Goal: Task Accomplishment & Management: Manage account settings

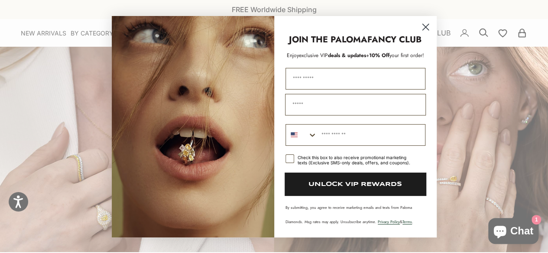
click at [429, 29] on circle "Close dialog" at bounding box center [425, 26] width 14 height 14
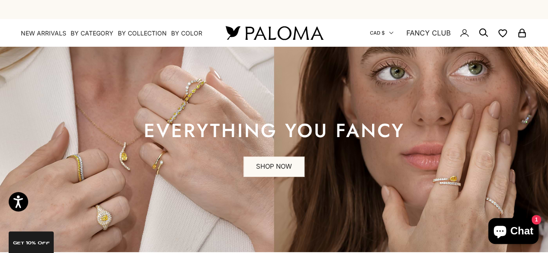
click at [393, 34] on icon "Secondary navigation" at bounding box center [391, 33] width 4 height 4
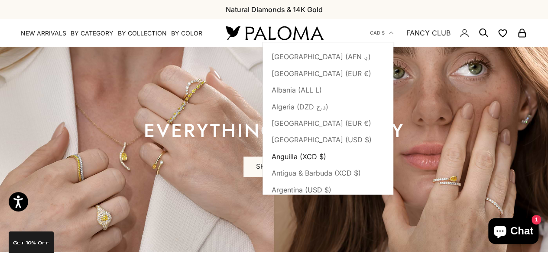
type button "CA"
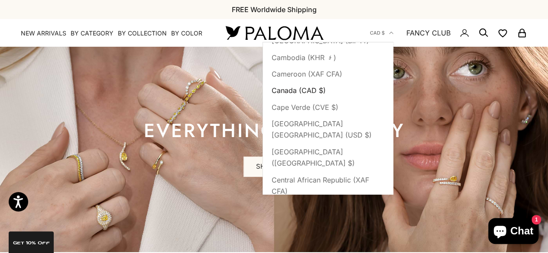
type button "CV"
type button "BQ"
type button "KY"
type button "CF"
type button "TD"
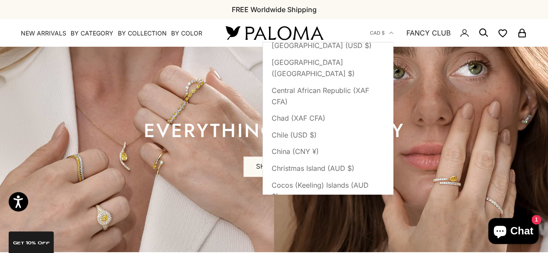
type button "CL"
type button "CN"
type button "CX"
type button "CC"
type button "CO"
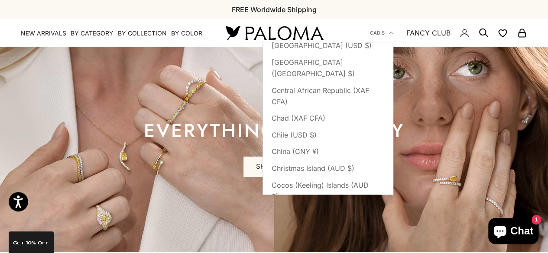
type button "KM"
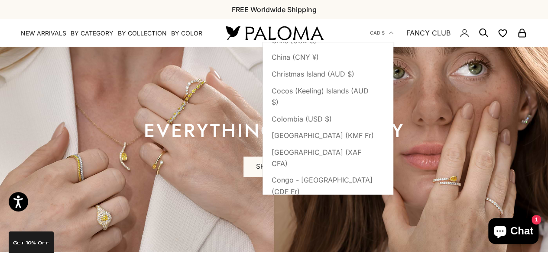
type button "CG"
type button "CD"
type button "CK"
type button "CR"
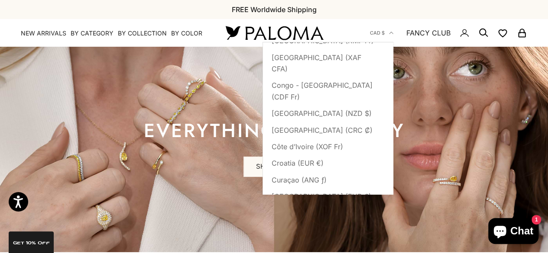
type button "CI"
type button "HR"
type button "CW"
type button "CY"
type button "CZ"
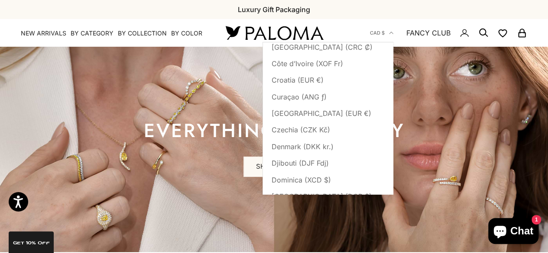
type button "DK"
type button "DJ"
type button "DM"
type button "DO"
type button "EC"
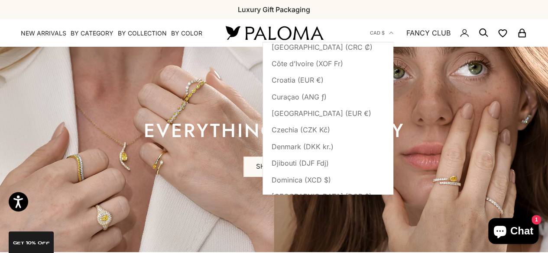
type button "EG"
type button "SV"
type button "GQ"
type button "ER"
type button "EE"
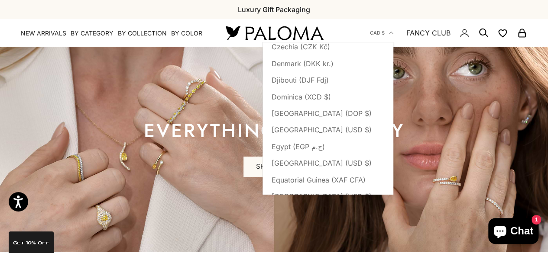
type button "SZ"
type button "ET"
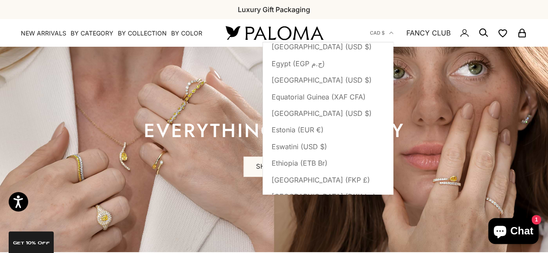
type button "FK"
type button "FO"
type button "FJ"
type button "FI"
type button "FR"
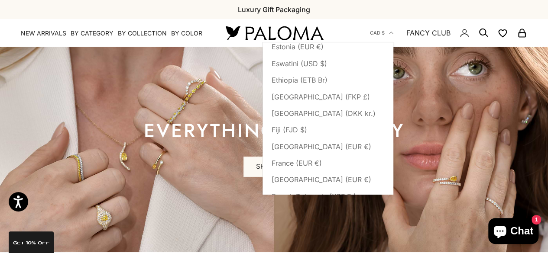
type button "GF"
type button "PF"
type button "TF"
type button "GA"
type button "GM"
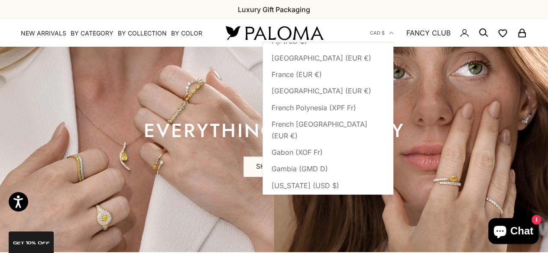
type button "GE"
type button "DE"
type button "GH"
type button "GI"
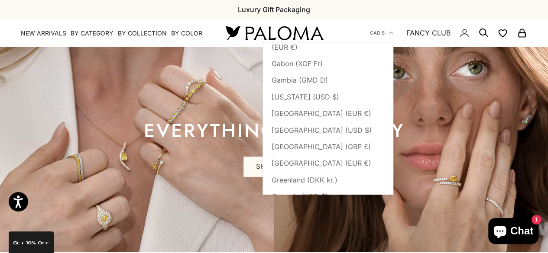
type button "GR"
type button "GL"
type button "GD"
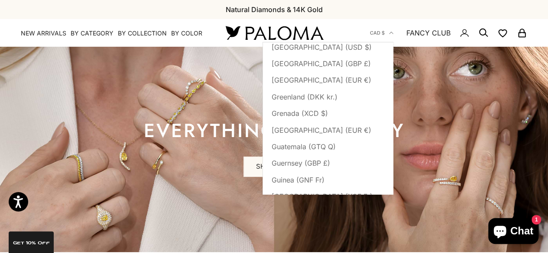
type button "GP"
type button "GT"
type button "GG"
type button "GN"
type button "GW"
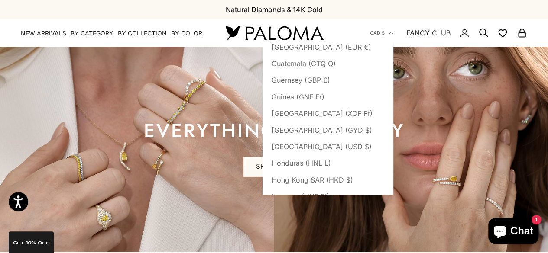
type button "GY"
type button "HT"
type button "HN"
type button "HK"
type button "HU"
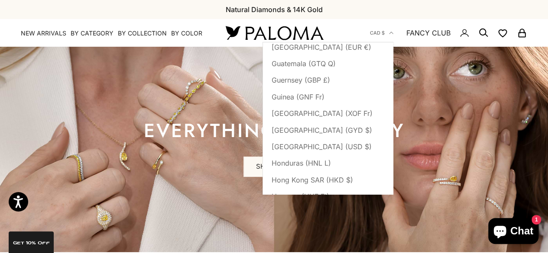
type button "IS"
type button "IN"
type button "ID"
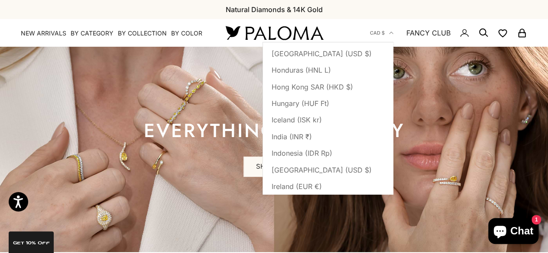
type button "IQ"
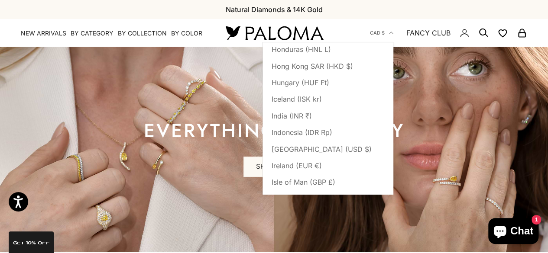
type button "IE"
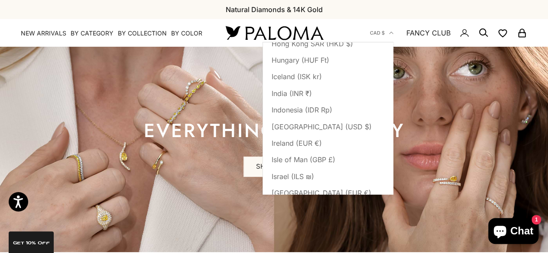
type button "IM"
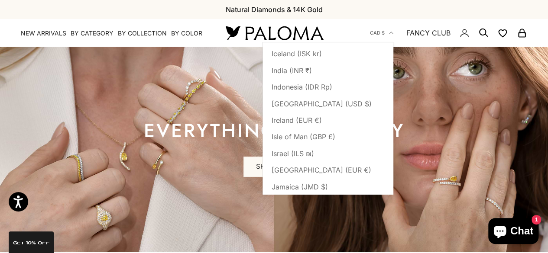
type button "IL"
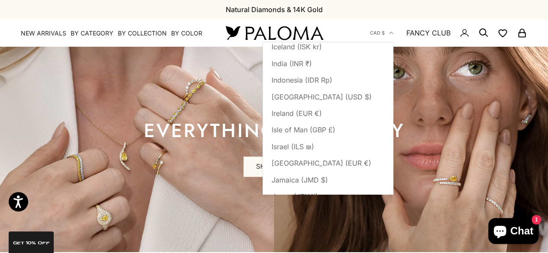
type button "IT"
type button "JM"
type button "JP"
type button "JE"
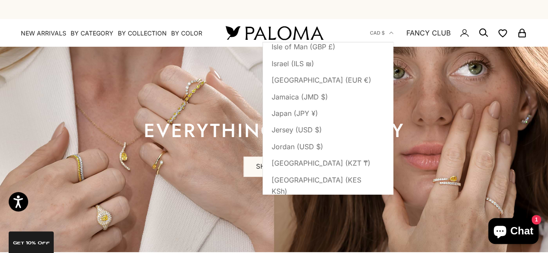
scroll to position [1715, 0]
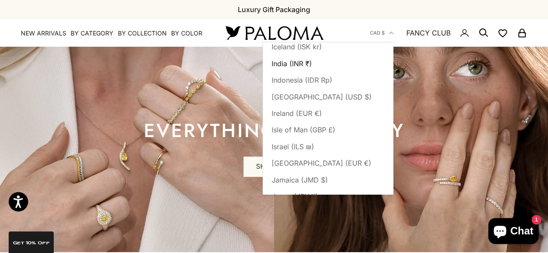
click at [301, 58] on span "India (INR ₹)" at bounding box center [292, 63] width 40 height 11
